Goal: Task Accomplishment & Management: Use online tool/utility

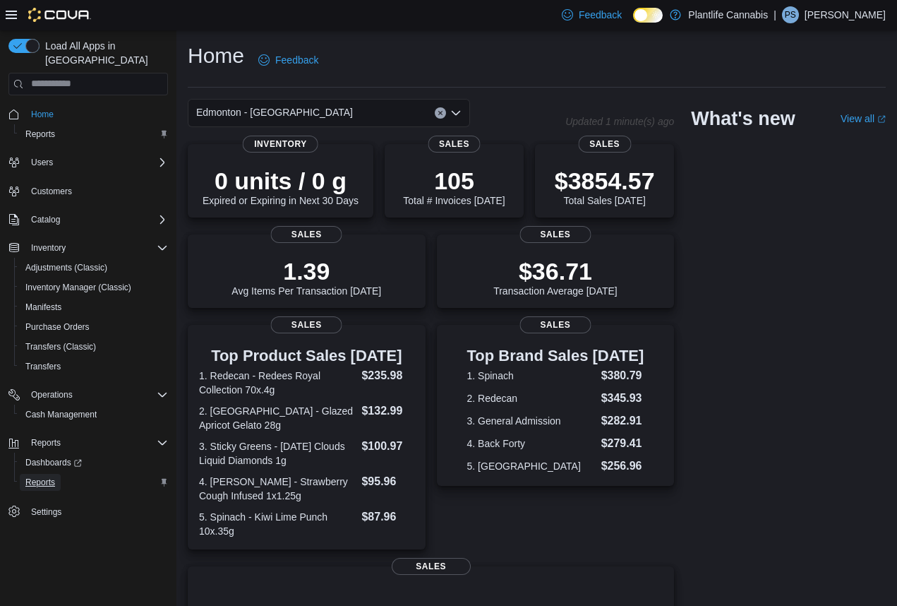
click at [48, 477] on span "Reports" at bounding box center [40, 482] width 30 height 11
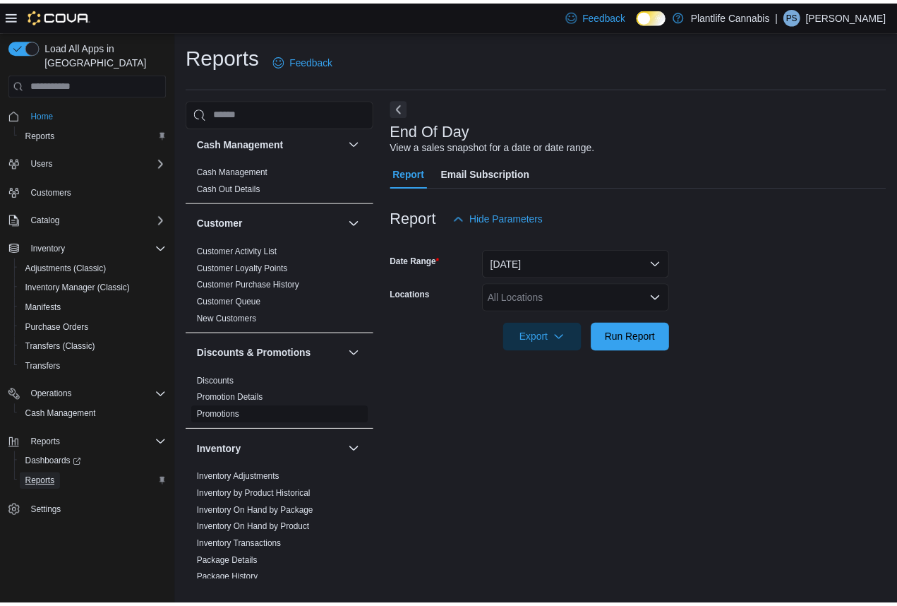
scroll to position [6, 0]
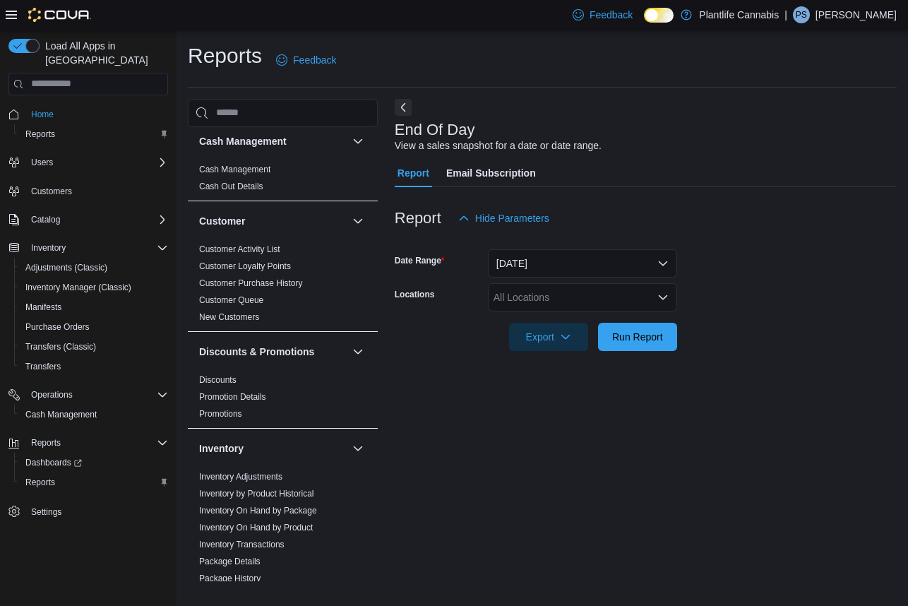
click at [563, 300] on div "All Locations" at bounding box center [582, 297] width 189 height 28
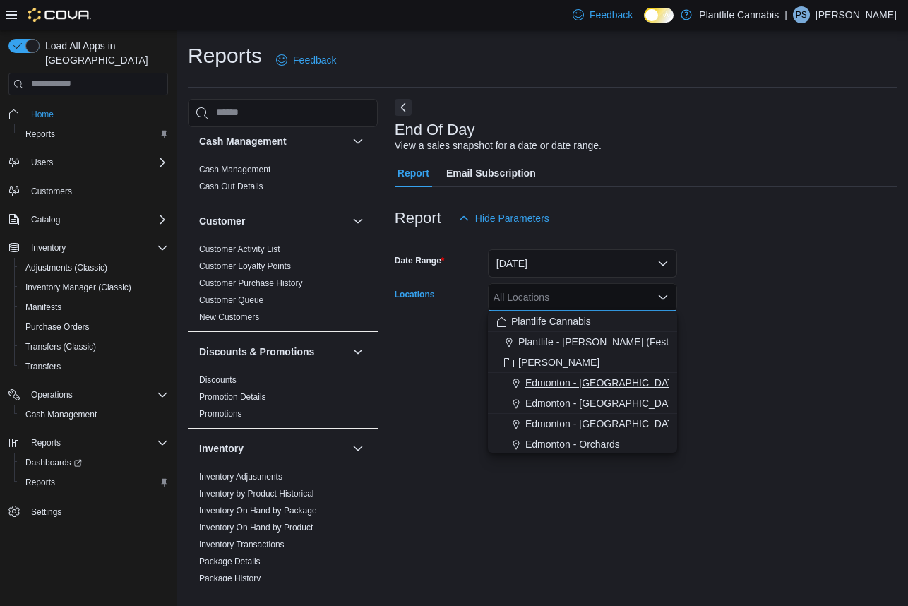
click at [571, 383] on span "Edmonton - [GEOGRAPHIC_DATA]" at bounding box center [603, 383] width 157 height 14
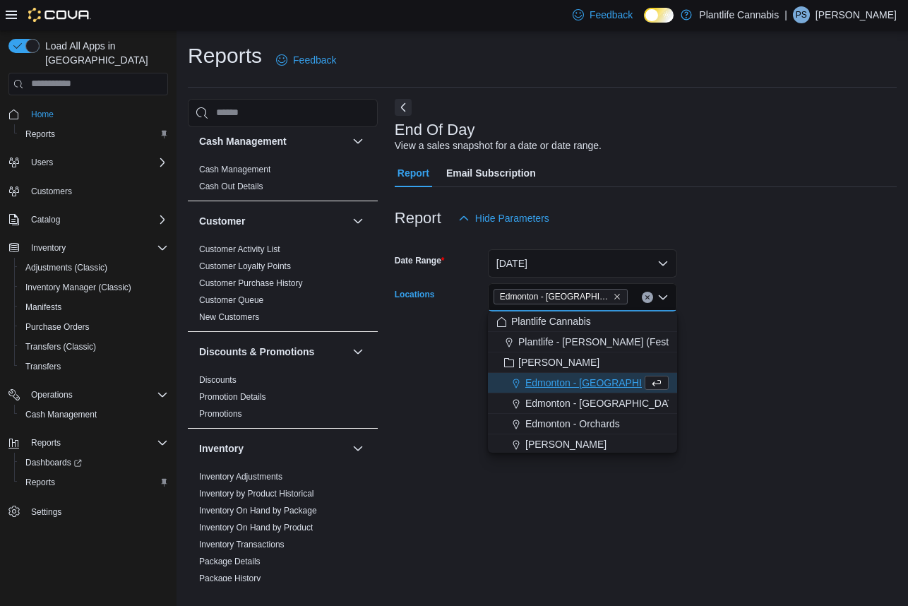
click at [801, 344] on form "Date Range Today Locations Edmonton - Harvest Pointe Combo box. Selected. Edmon…" at bounding box center [646, 291] width 502 height 119
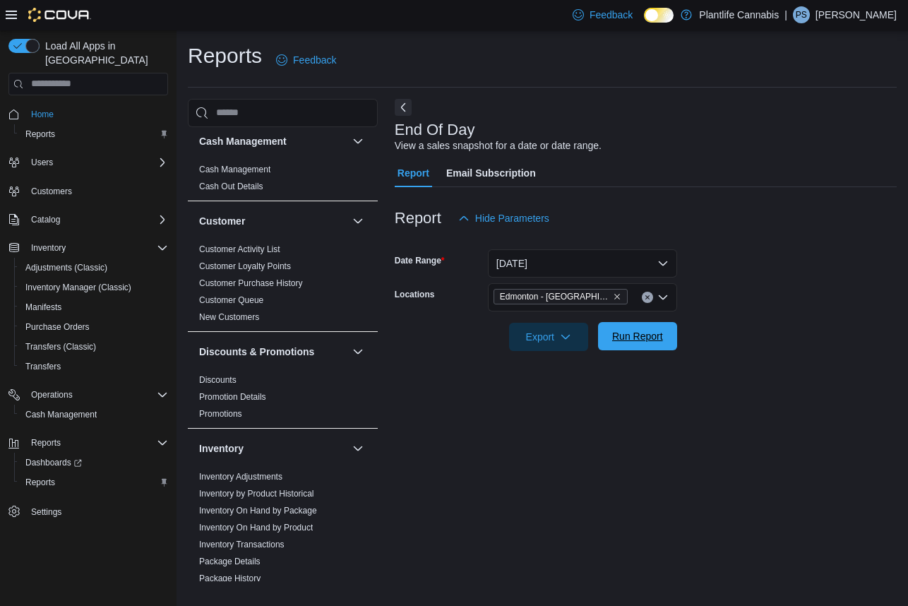
click at [645, 344] on span "Run Report" at bounding box center [637, 336] width 62 height 28
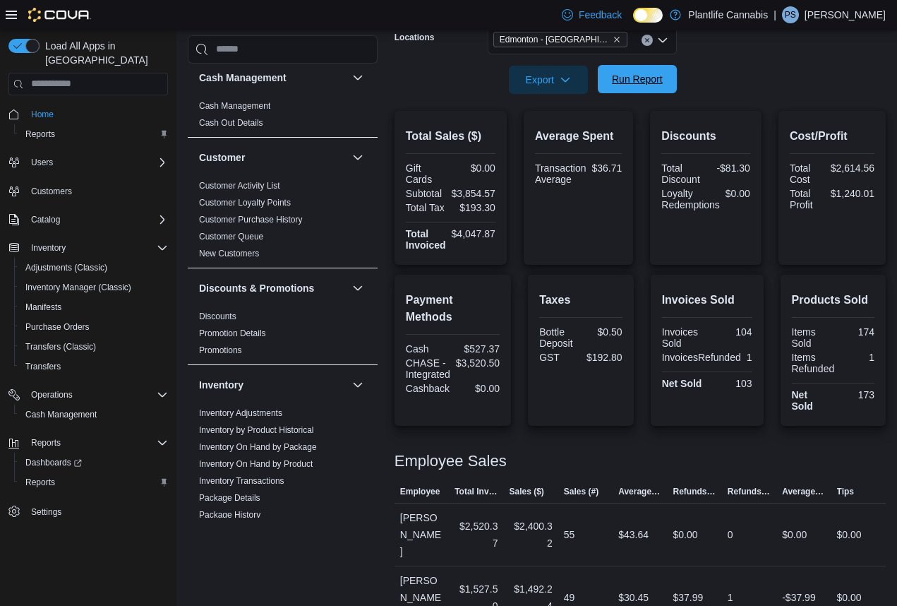
scroll to position [258, 0]
click at [643, 83] on span "Run Report" at bounding box center [637, 78] width 51 height 14
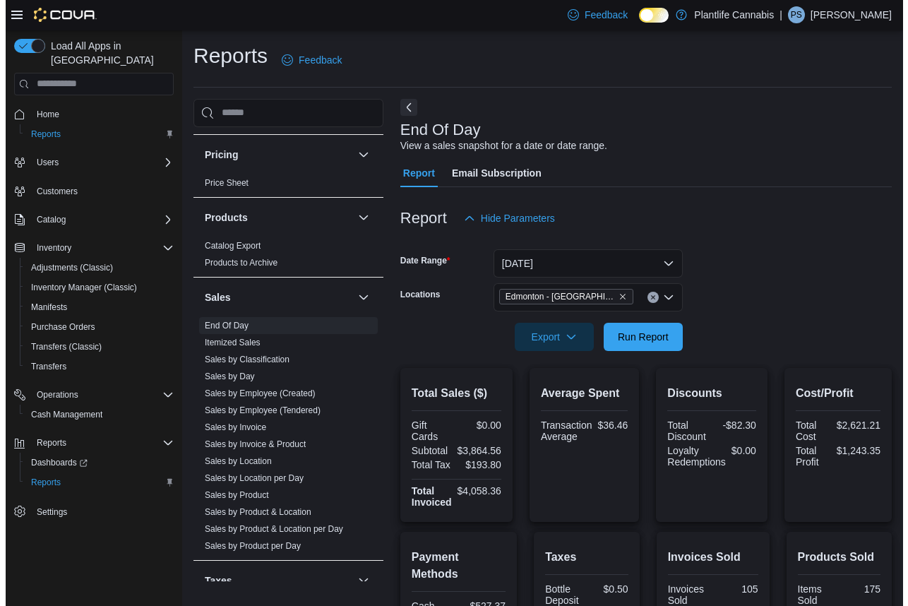
scroll to position [747, 0]
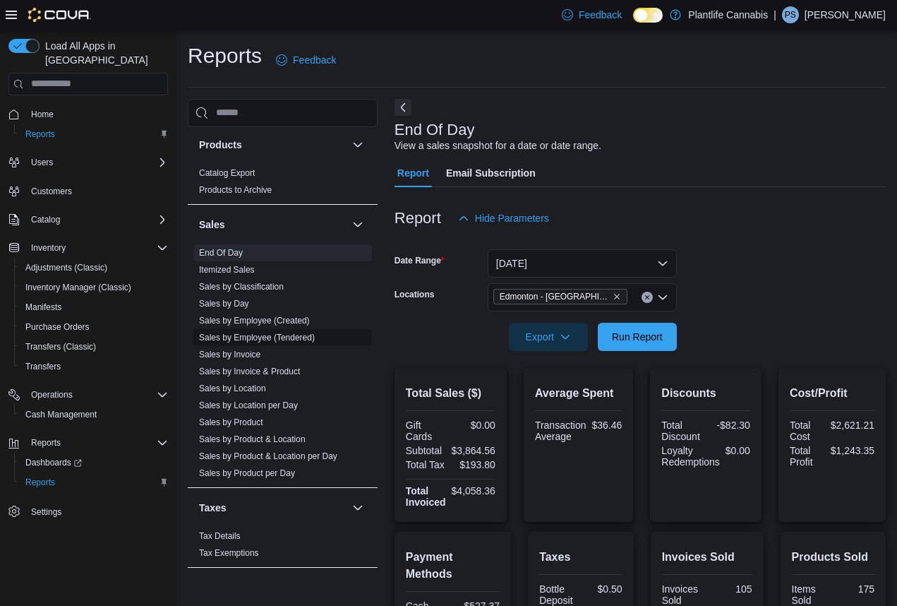
click at [258, 337] on link "Sales by Employee (Tendered)" at bounding box center [257, 338] width 116 height 10
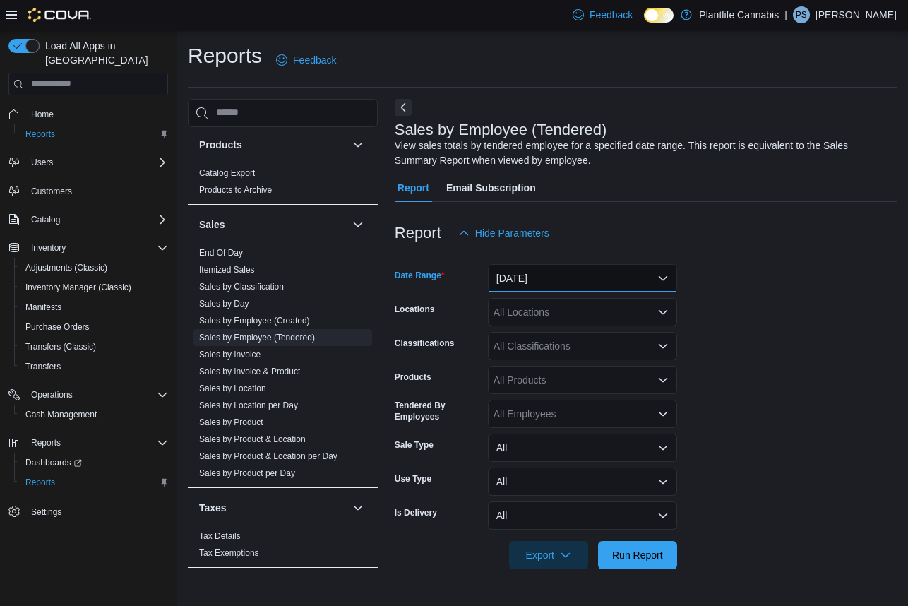
click at [566, 280] on button "[DATE]" at bounding box center [582, 278] width 189 height 28
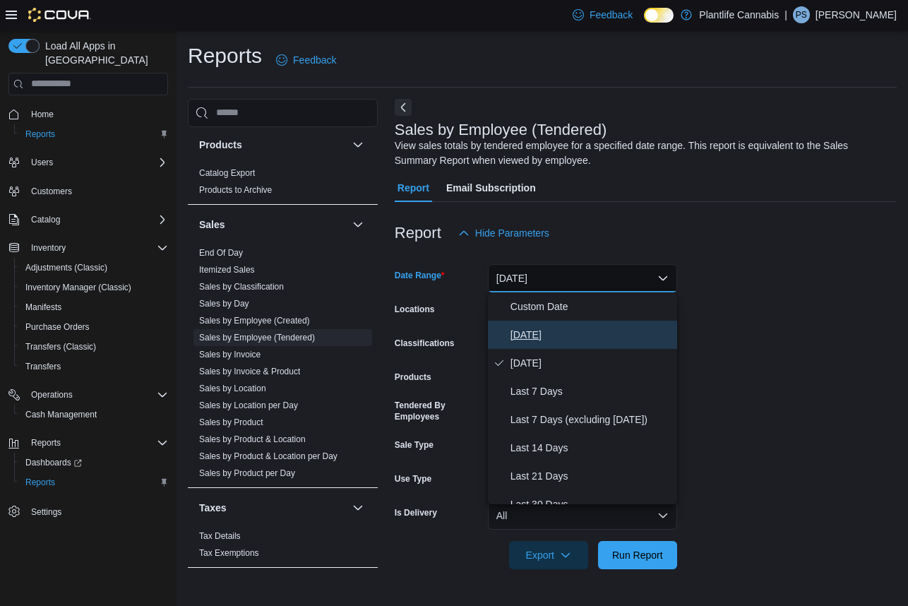
click at [520, 337] on span "[DATE]" at bounding box center [590, 334] width 161 height 17
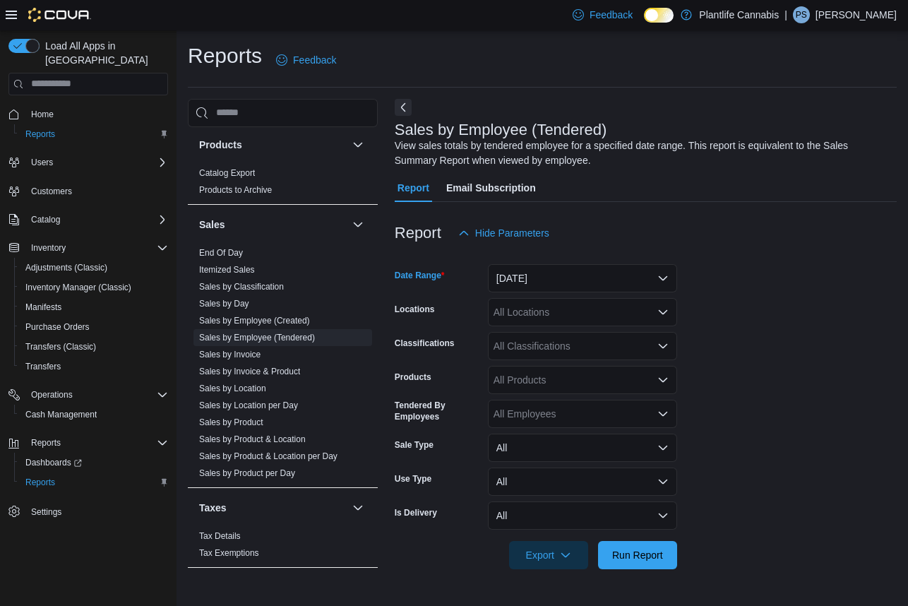
click at [844, 324] on form "Date Range [DATE] Locations All Locations Classifications All Classifications P…" at bounding box center [646, 408] width 502 height 322
click at [590, 310] on div "All Locations" at bounding box center [582, 312] width 189 height 28
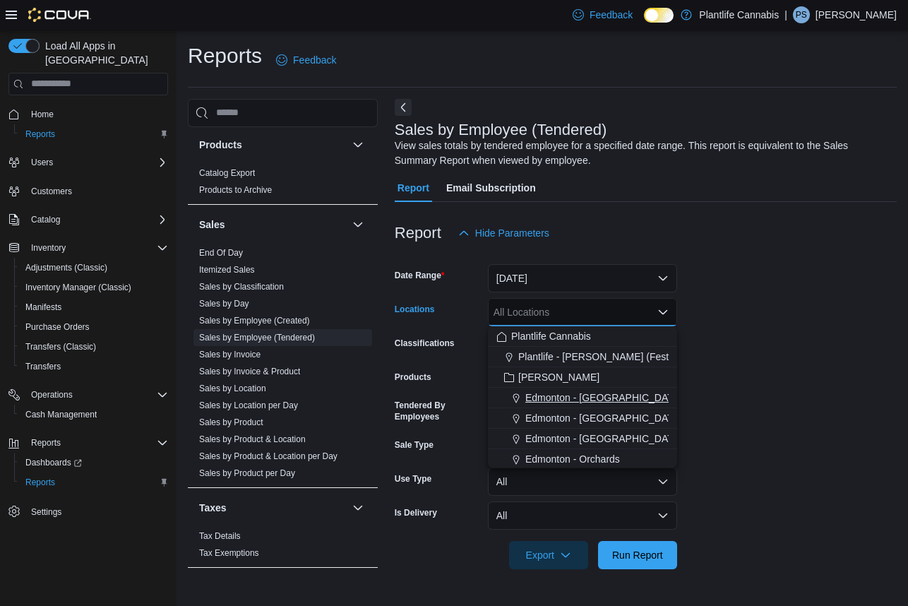
click at [588, 398] on span "Edmonton - [GEOGRAPHIC_DATA]" at bounding box center [603, 397] width 157 height 14
click at [810, 373] on form "Date Range [DATE] Locations [GEOGRAPHIC_DATA] - [GEOGRAPHIC_DATA] box. Selected…" at bounding box center [646, 408] width 502 height 322
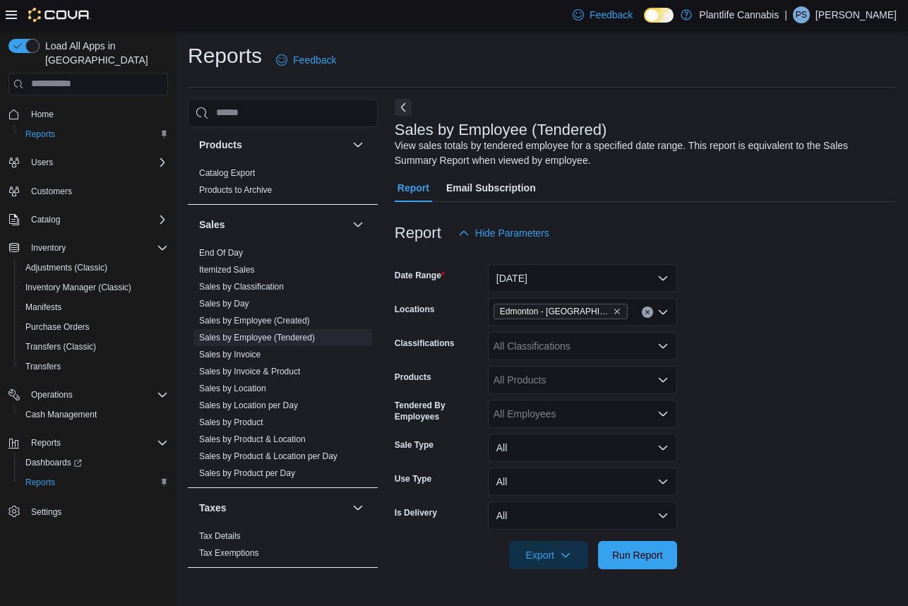
click at [570, 380] on div "All Products" at bounding box center [582, 380] width 189 height 28
drag, startPoint x: 777, startPoint y: 352, endPoint x: 639, endPoint y: 367, distance: 138.5
click at [777, 352] on form "Date Range [DATE] Locations [GEOGRAPHIC_DATA] - Harvest Pointe Classifications …" at bounding box center [646, 408] width 502 height 322
click at [583, 352] on div "All Classifications" at bounding box center [582, 346] width 189 height 28
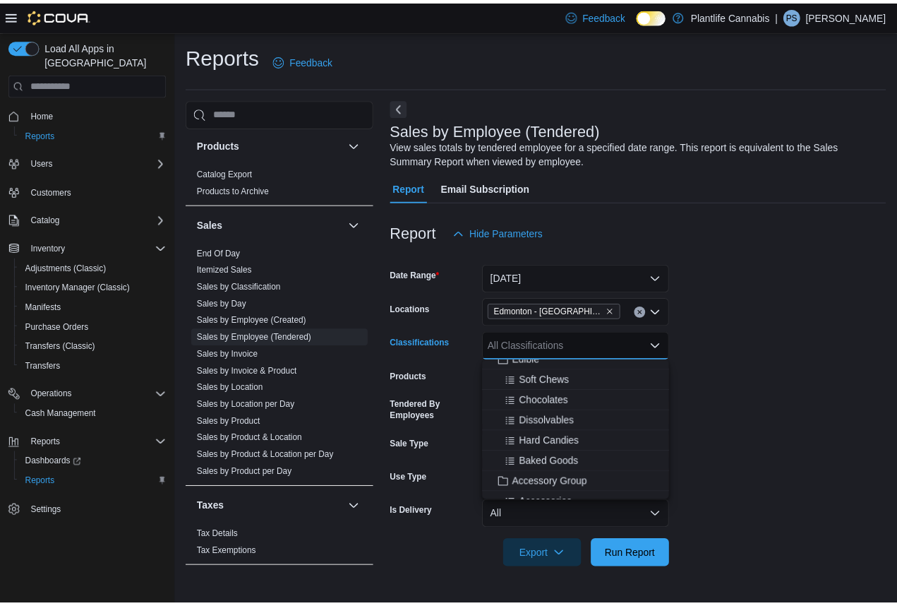
scroll to position [155, 0]
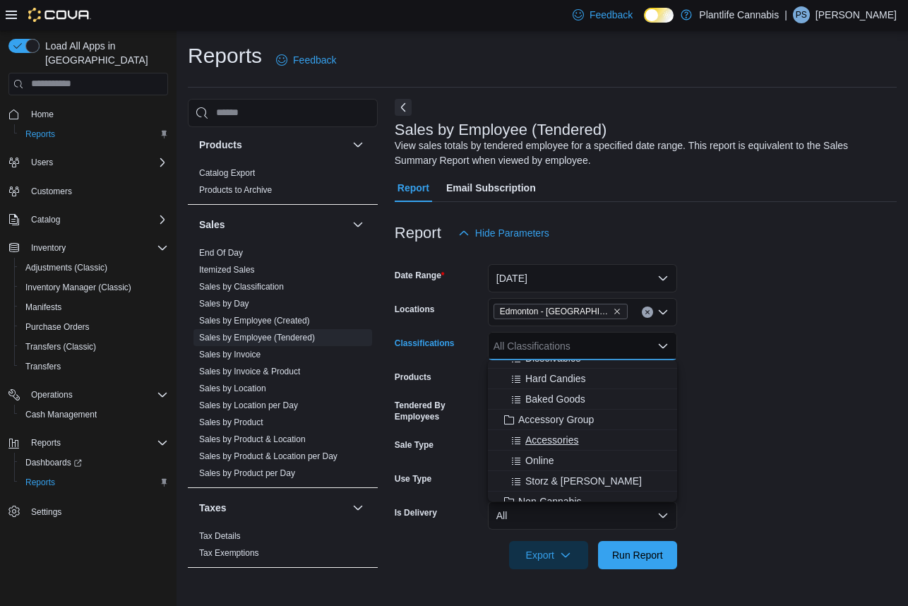
click at [555, 439] on span "Accessories" at bounding box center [551, 440] width 53 height 14
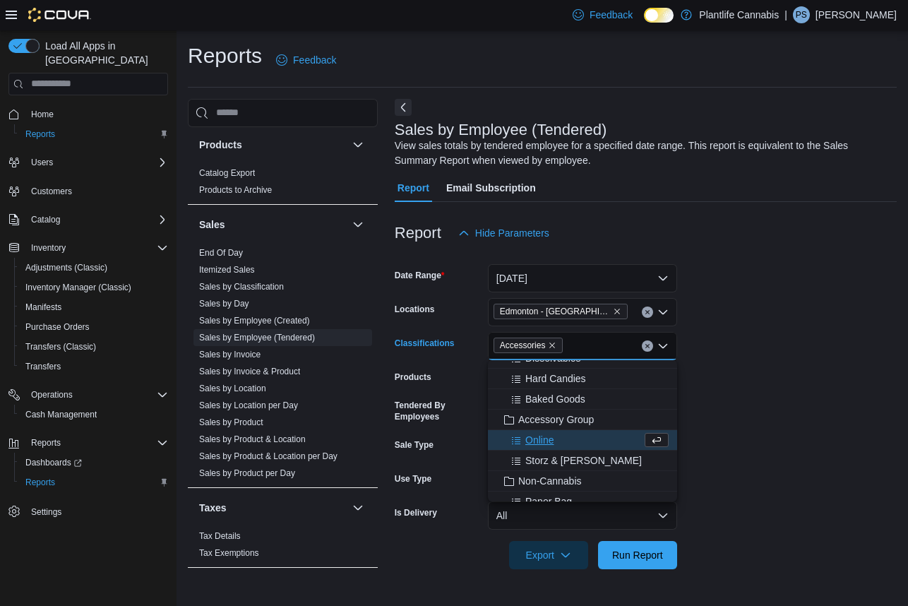
click at [901, 400] on div "Reports Feedback Cash Management Cash Management Cash Out Details Customer Cust…" at bounding box center [542, 313] width 731 height 567
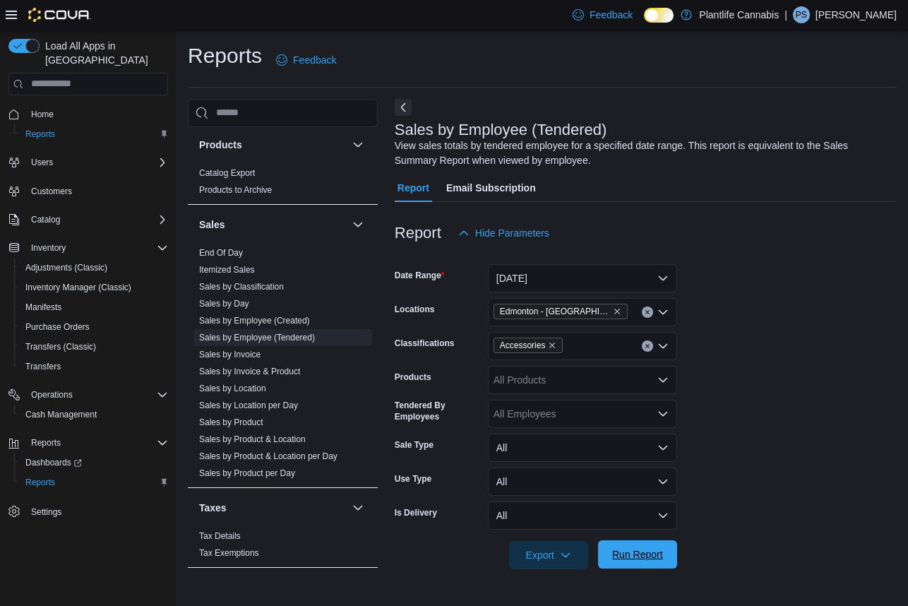
click at [626, 558] on span "Run Report" at bounding box center [637, 554] width 51 height 14
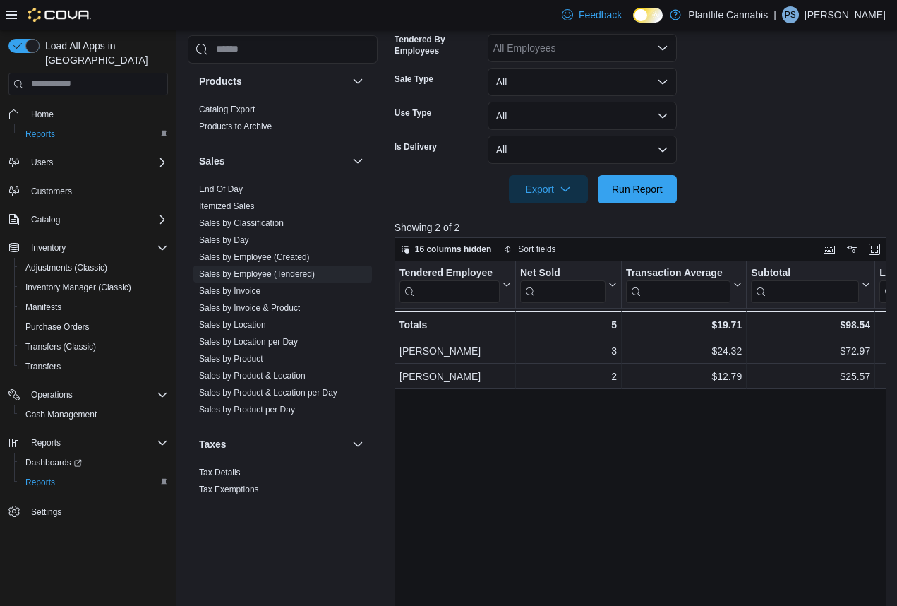
scroll to position [381, 0]
